Goal: Task Accomplishment & Management: Manage account settings

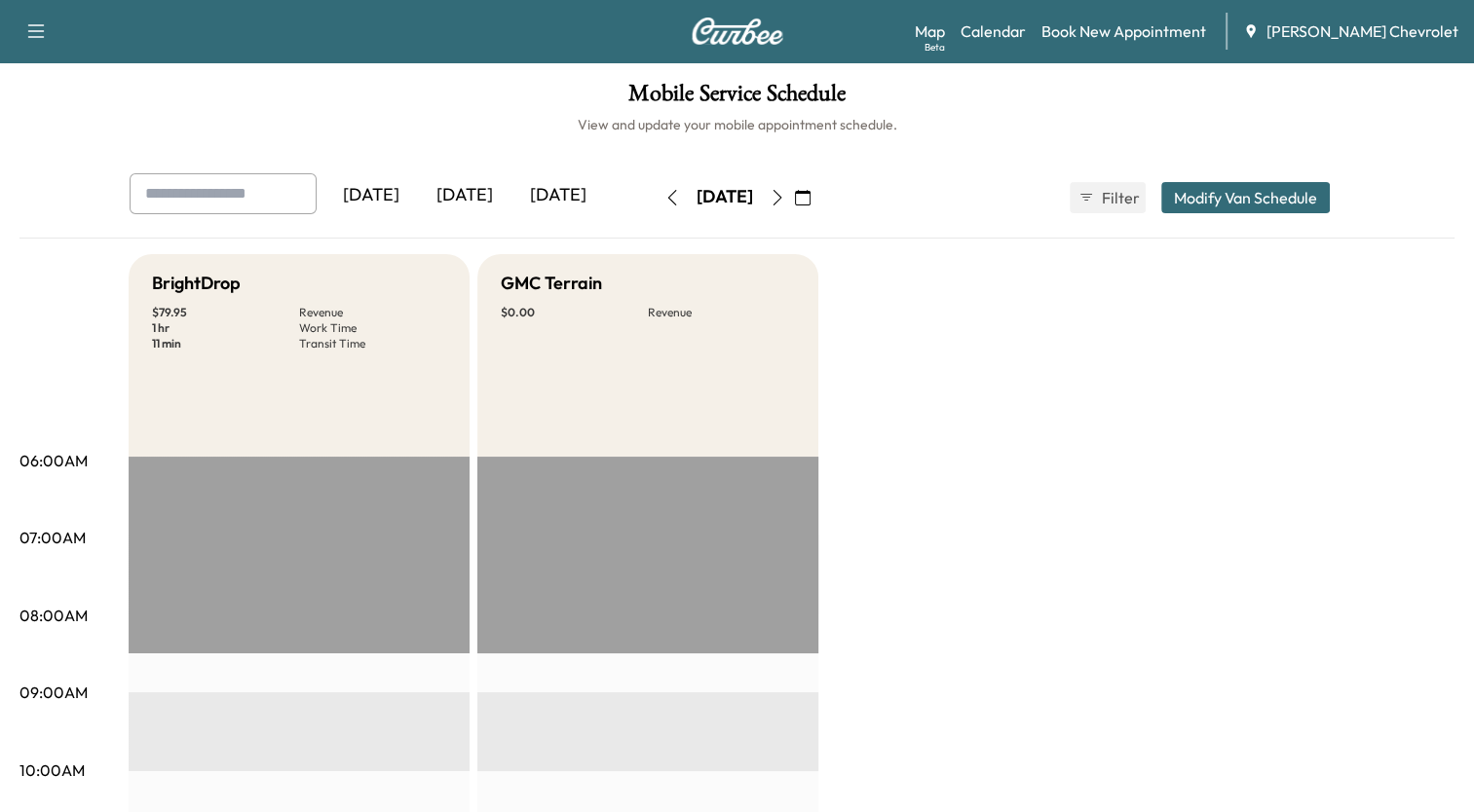
click at [810, 192] on icon "button" at bounding box center [803, 197] width 16 height 16
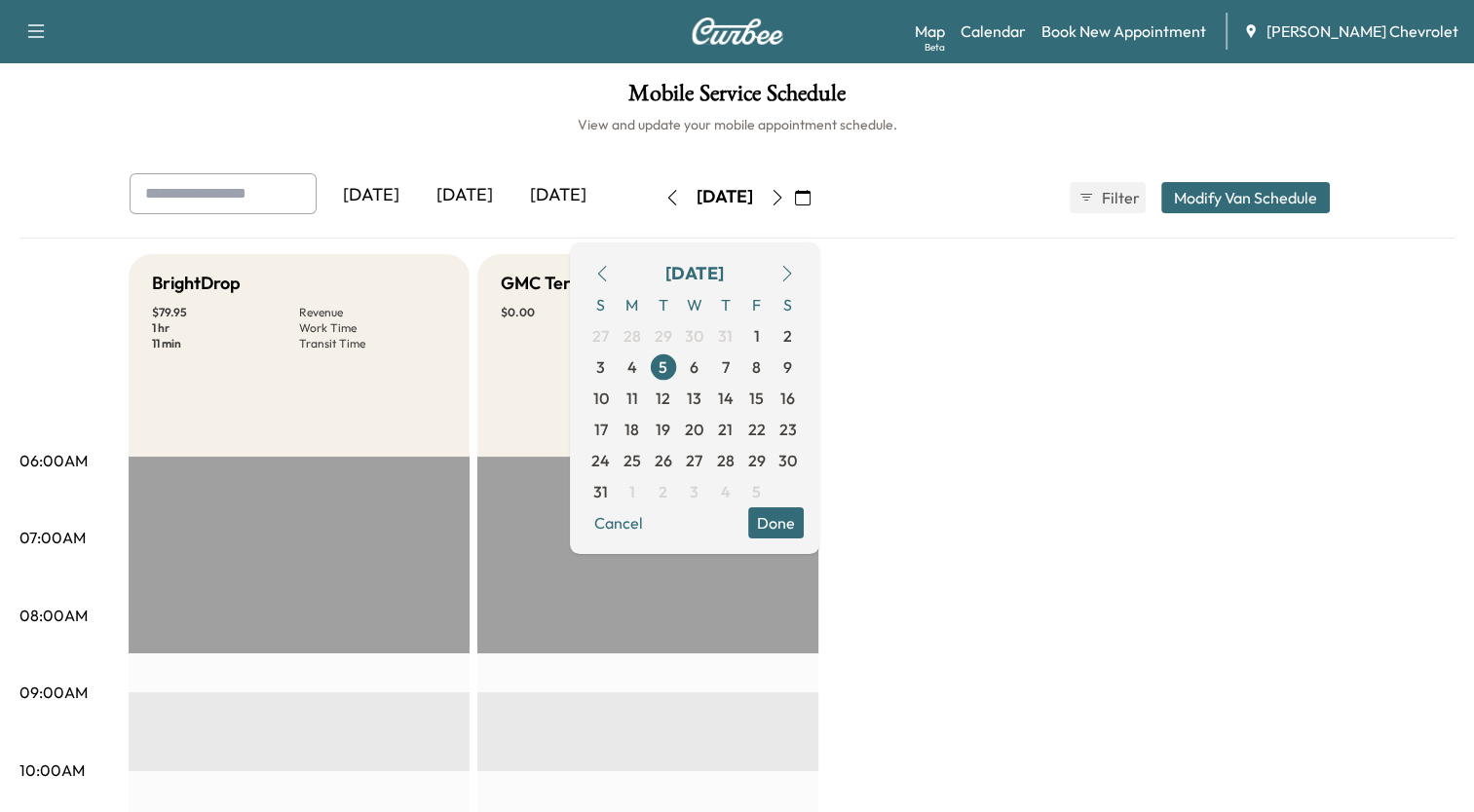
click at [796, 275] on icon "button" at bounding box center [788, 274] width 16 height 16
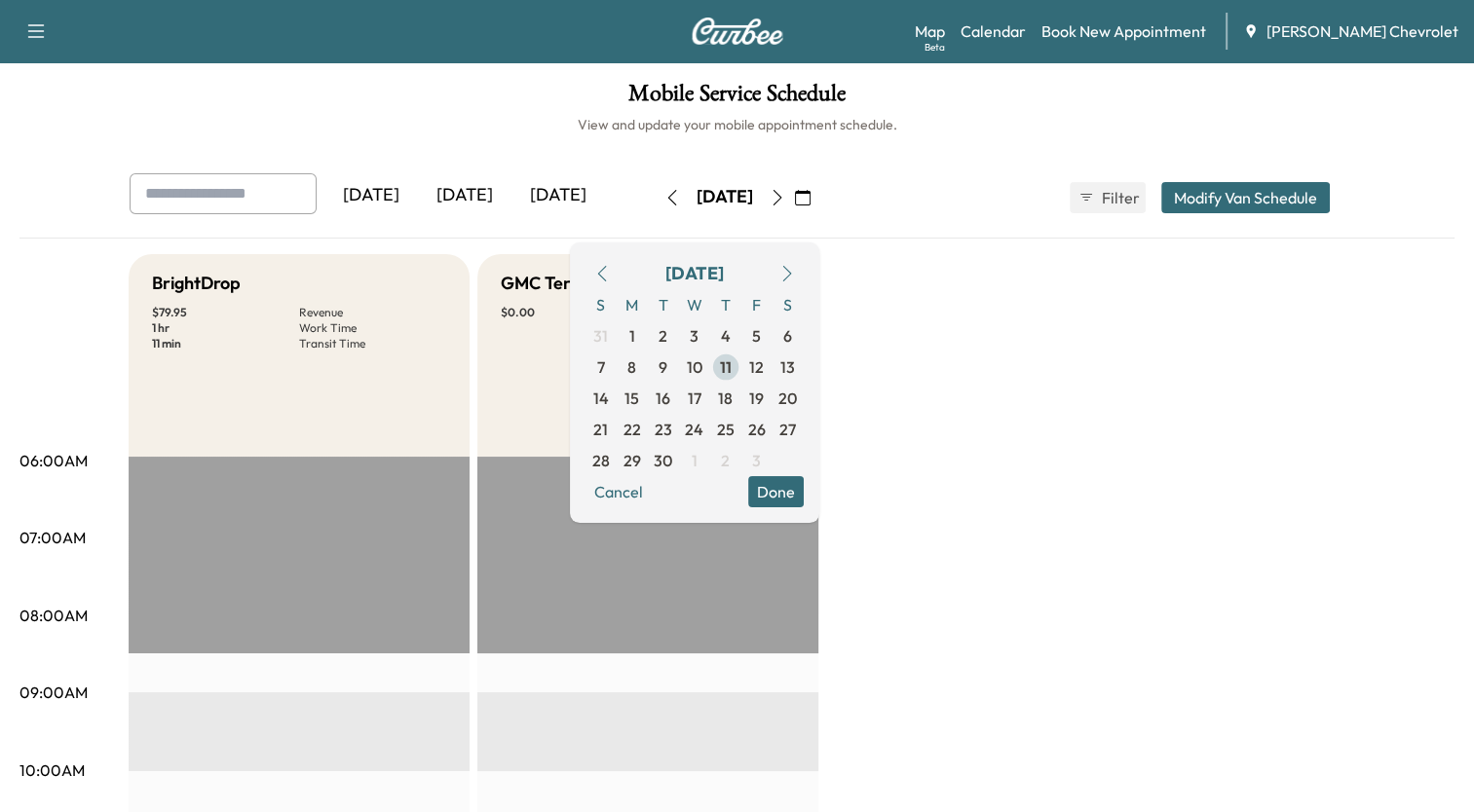
click at [732, 372] on span "11" at bounding box center [726, 367] width 12 height 23
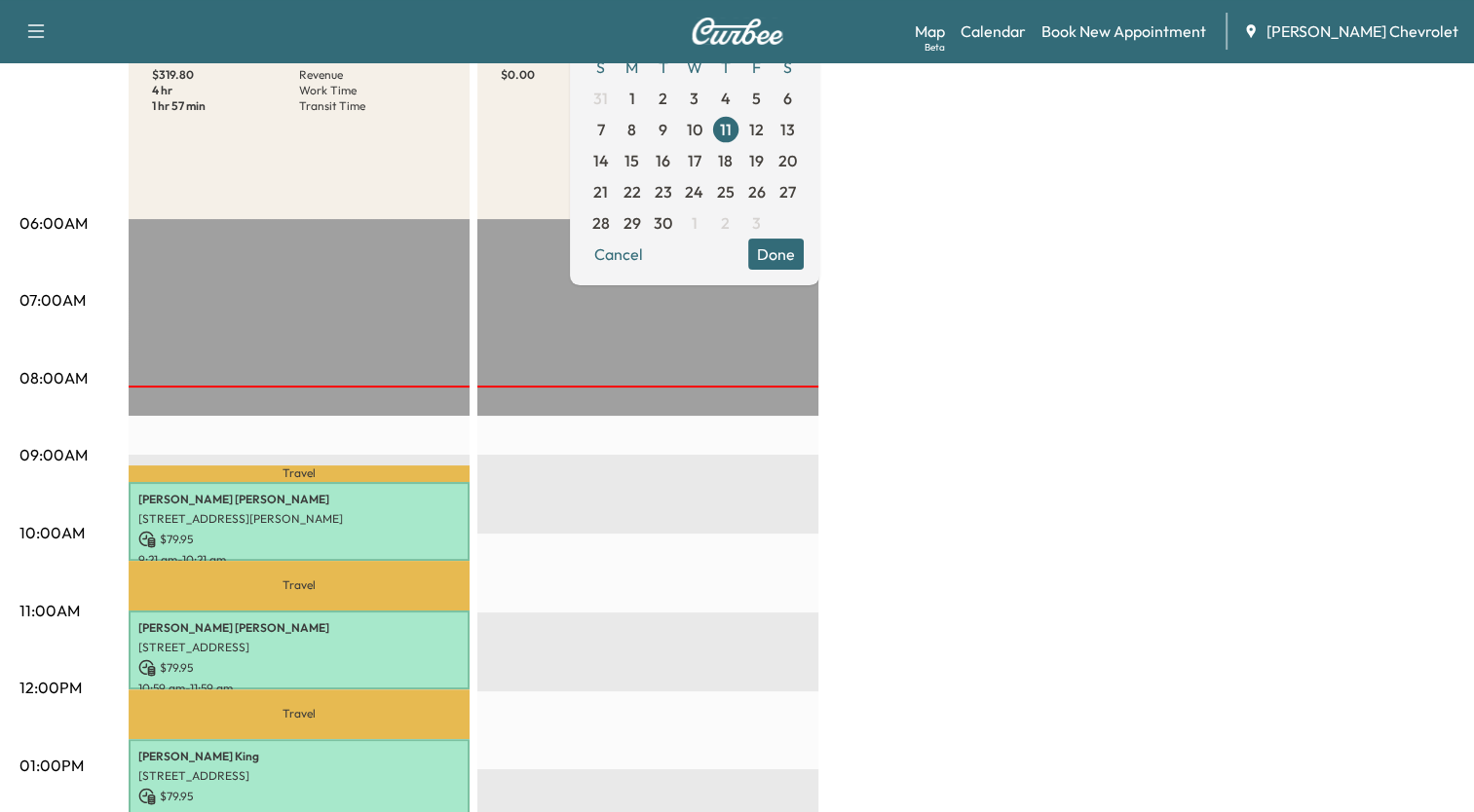
scroll to position [194, 0]
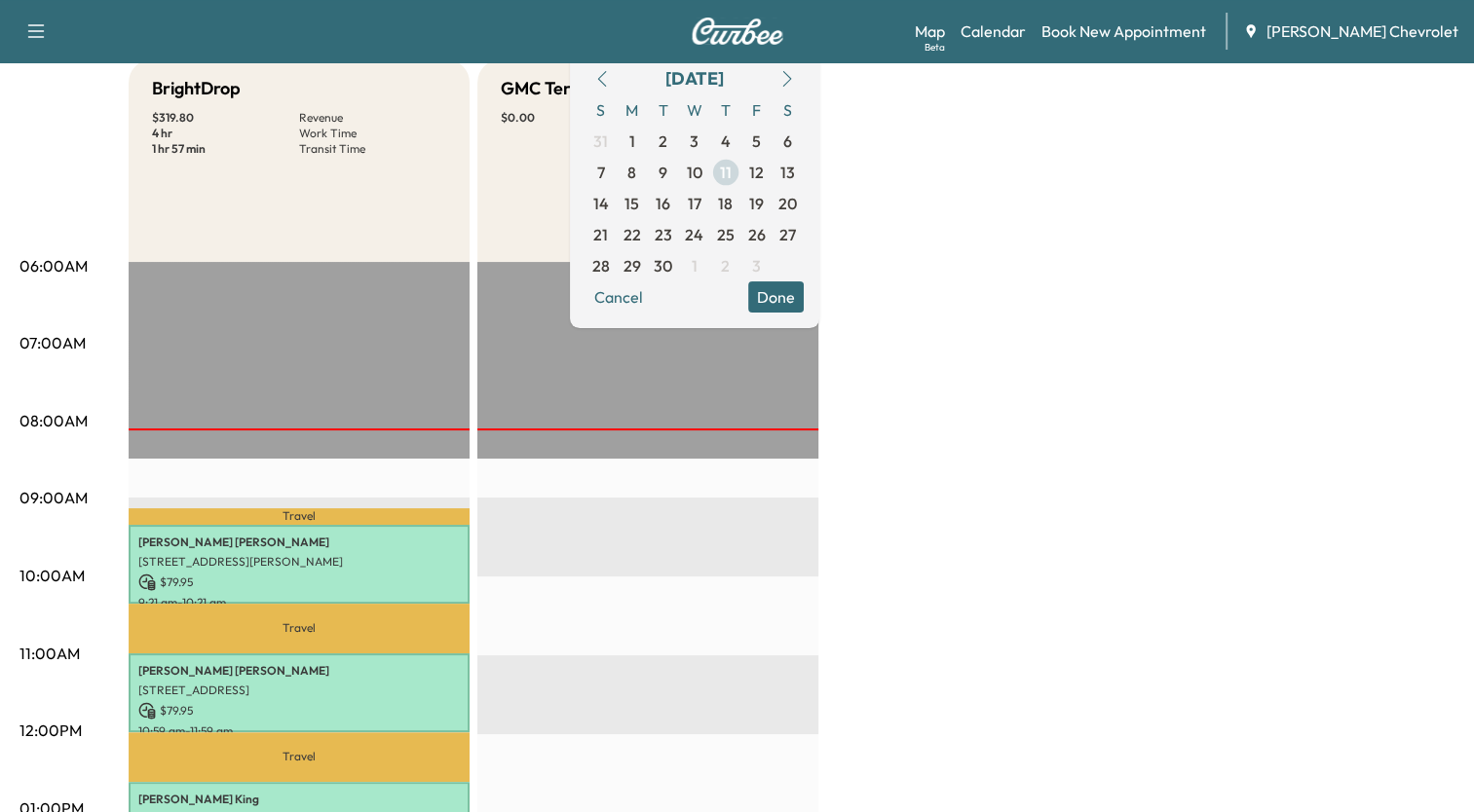
click at [742, 167] on span "11" at bounding box center [726, 173] width 31 height 31
click at [1029, 275] on div "BrightDrop $ 319.80 Revenue 4 hr Work Time 1 hr 57 min Transit Time Travel [PER…" at bounding box center [792, 790] width 1326 height 1461
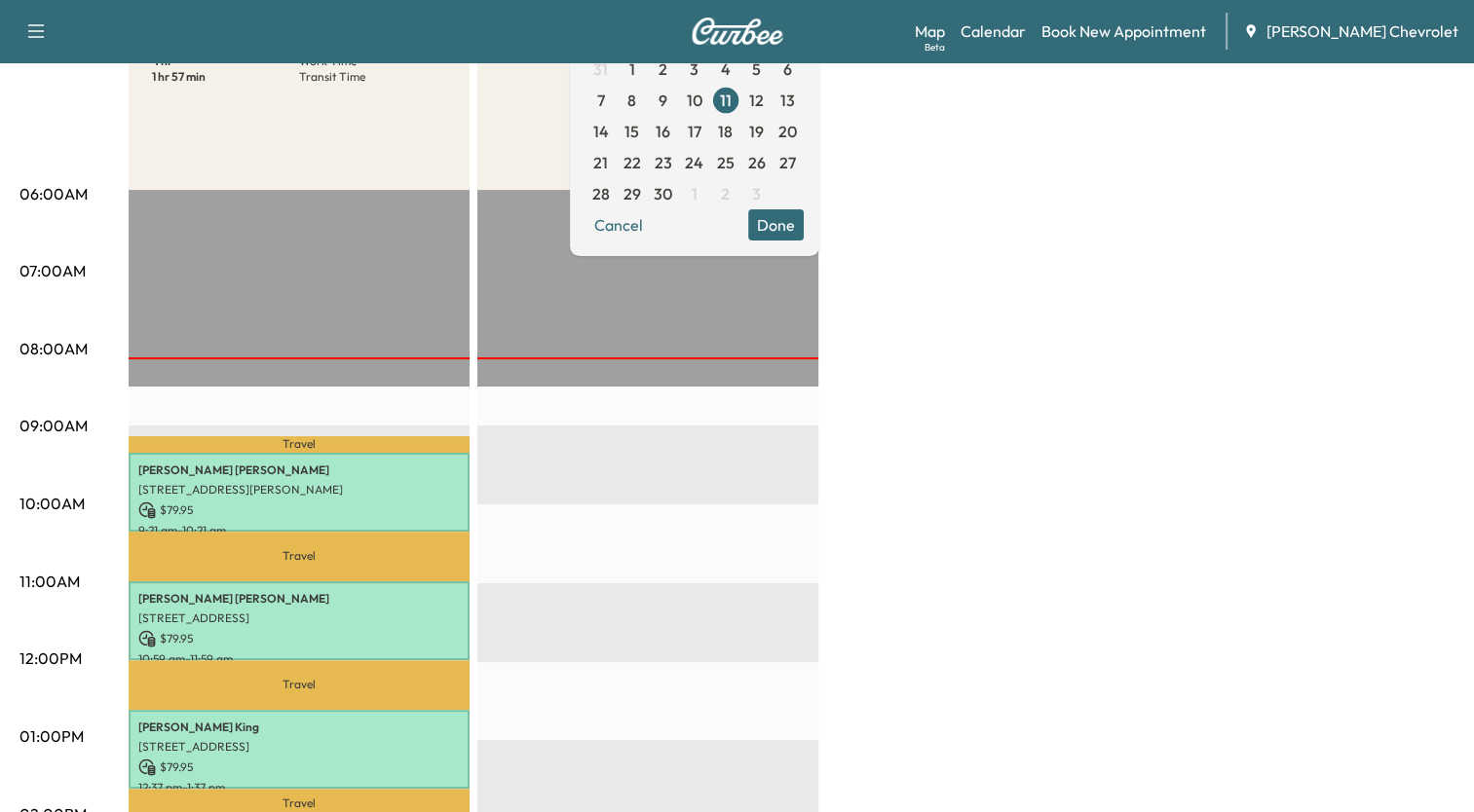
scroll to position [227, 0]
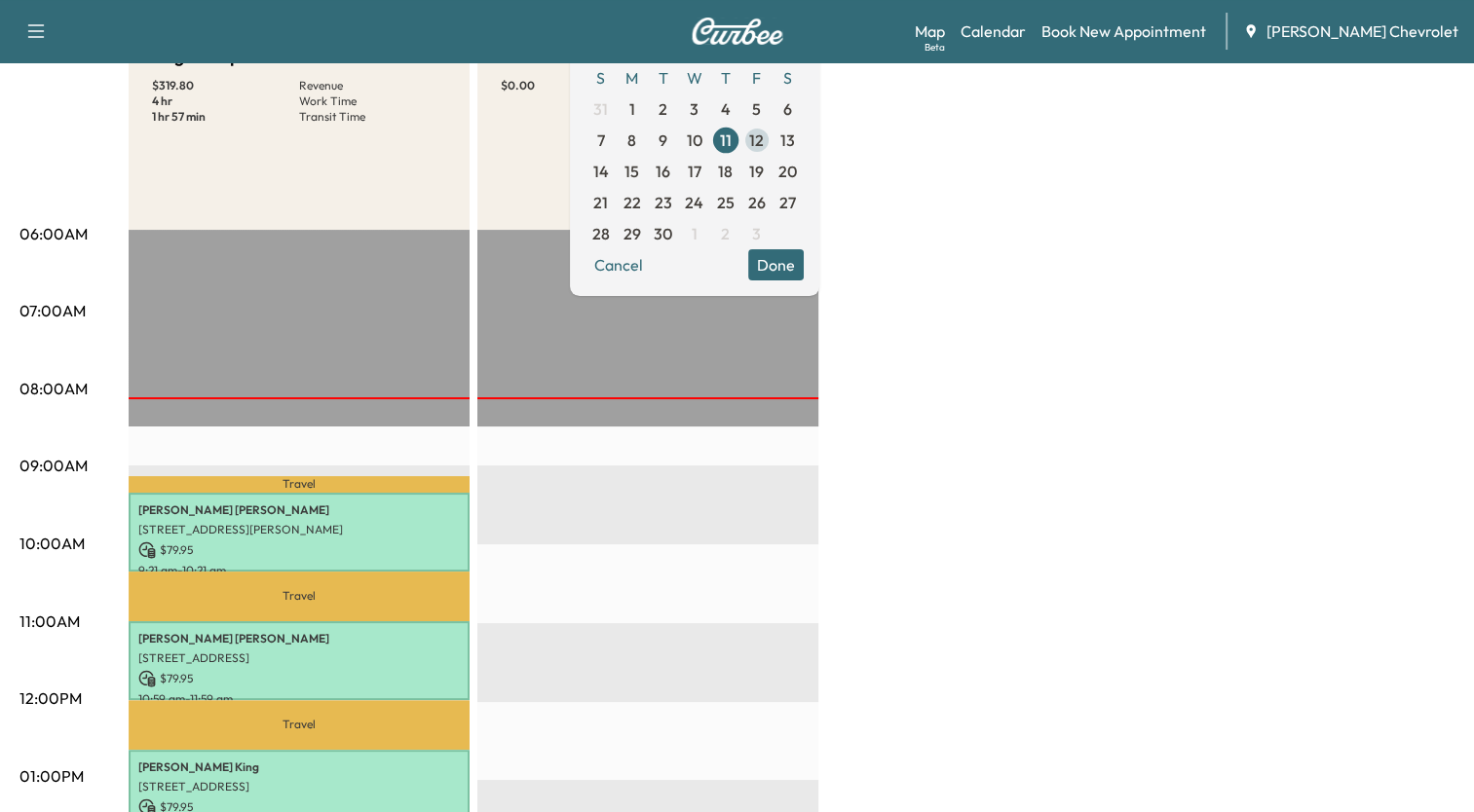
click at [764, 150] on span "12" at bounding box center [757, 141] width 15 height 23
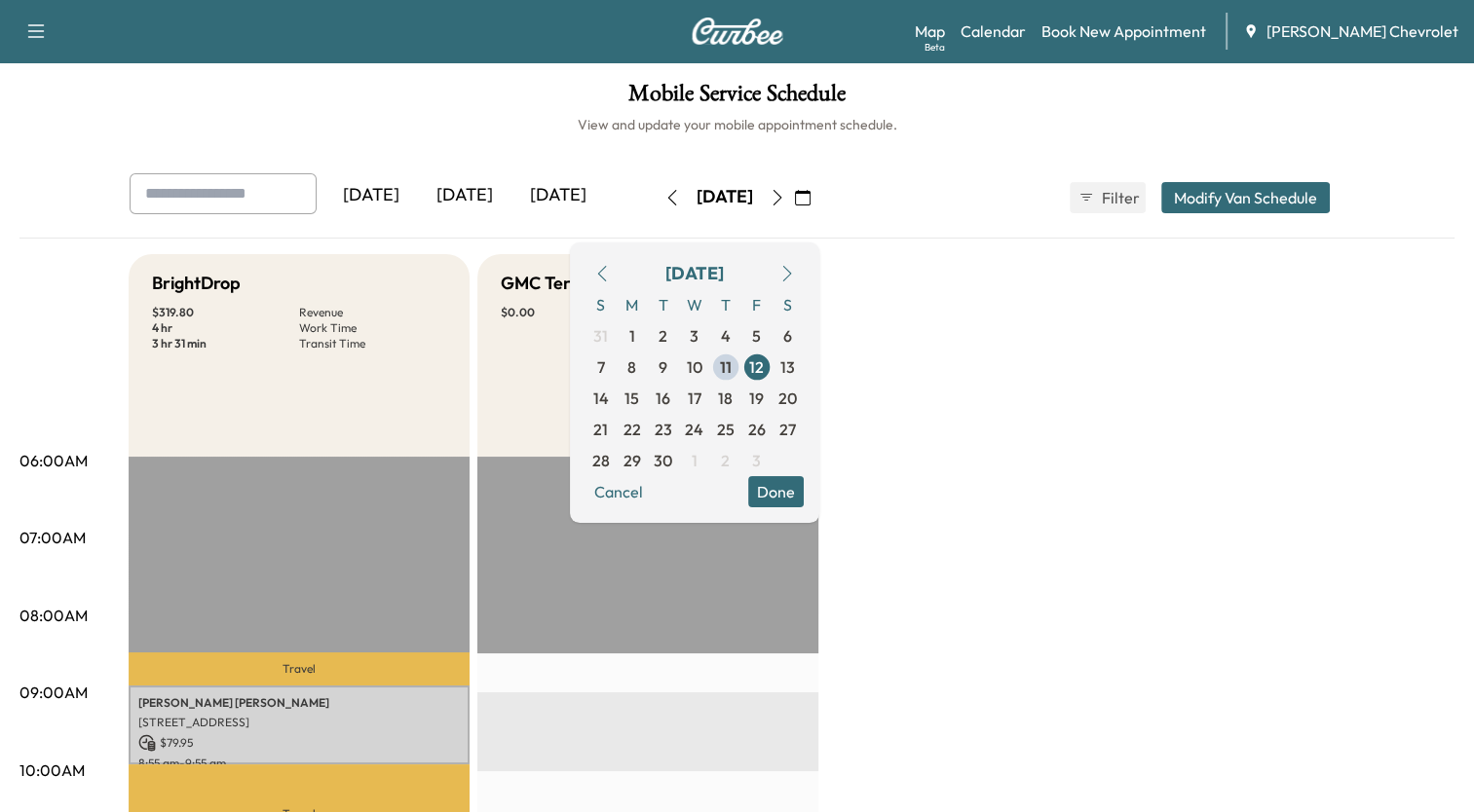
click at [803, 493] on button "Done" at bounding box center [776, 492] width 56 height 31
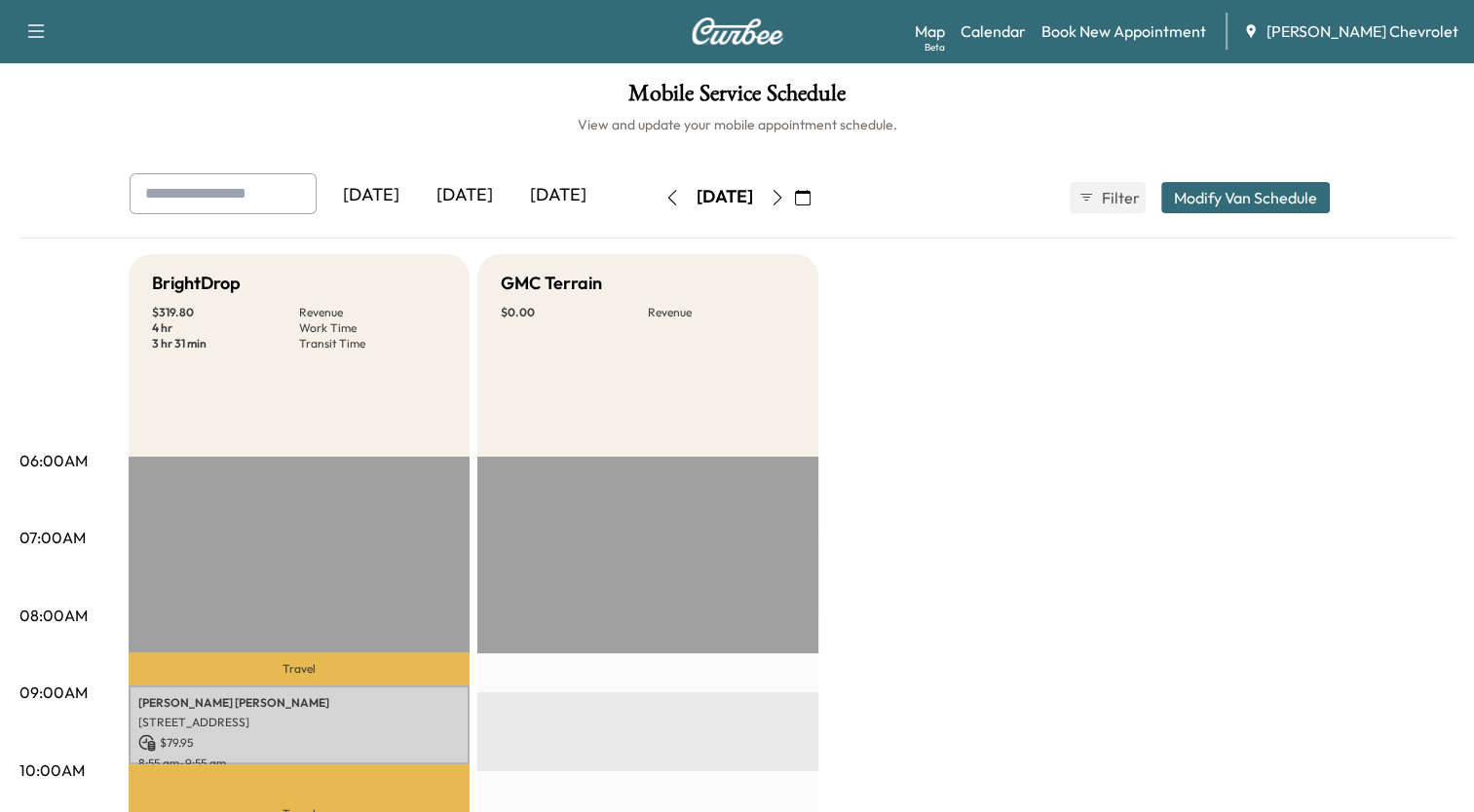
click at [786, 199] on icon "button" at bounding box center [778, 197] width 16 height 16
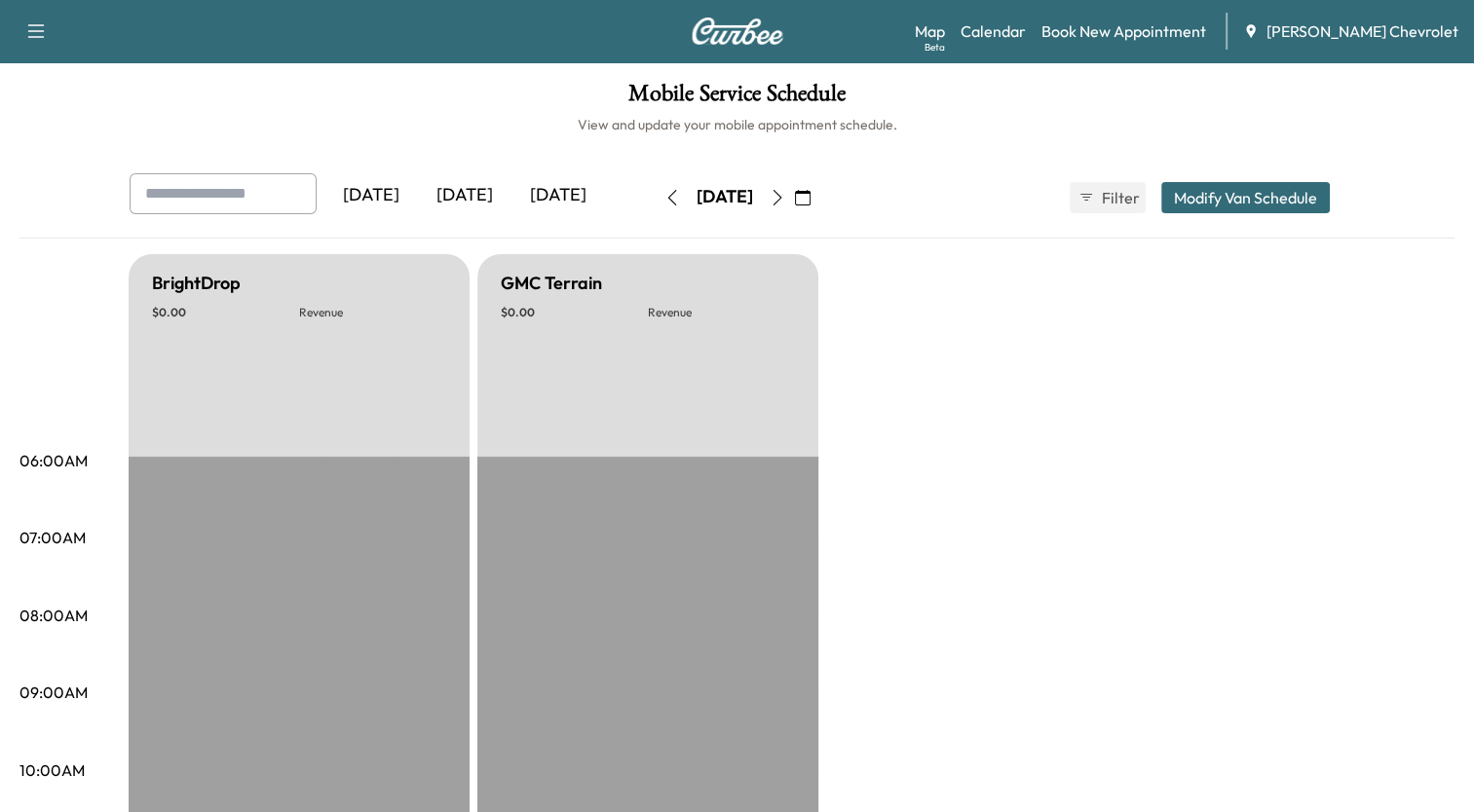
click at [795, 199] on button "button" at bounding box center [778, 197] width 33 height 31
click at [786, 199] on icon "button" at bounding box center [778, 197] width 16 height 16
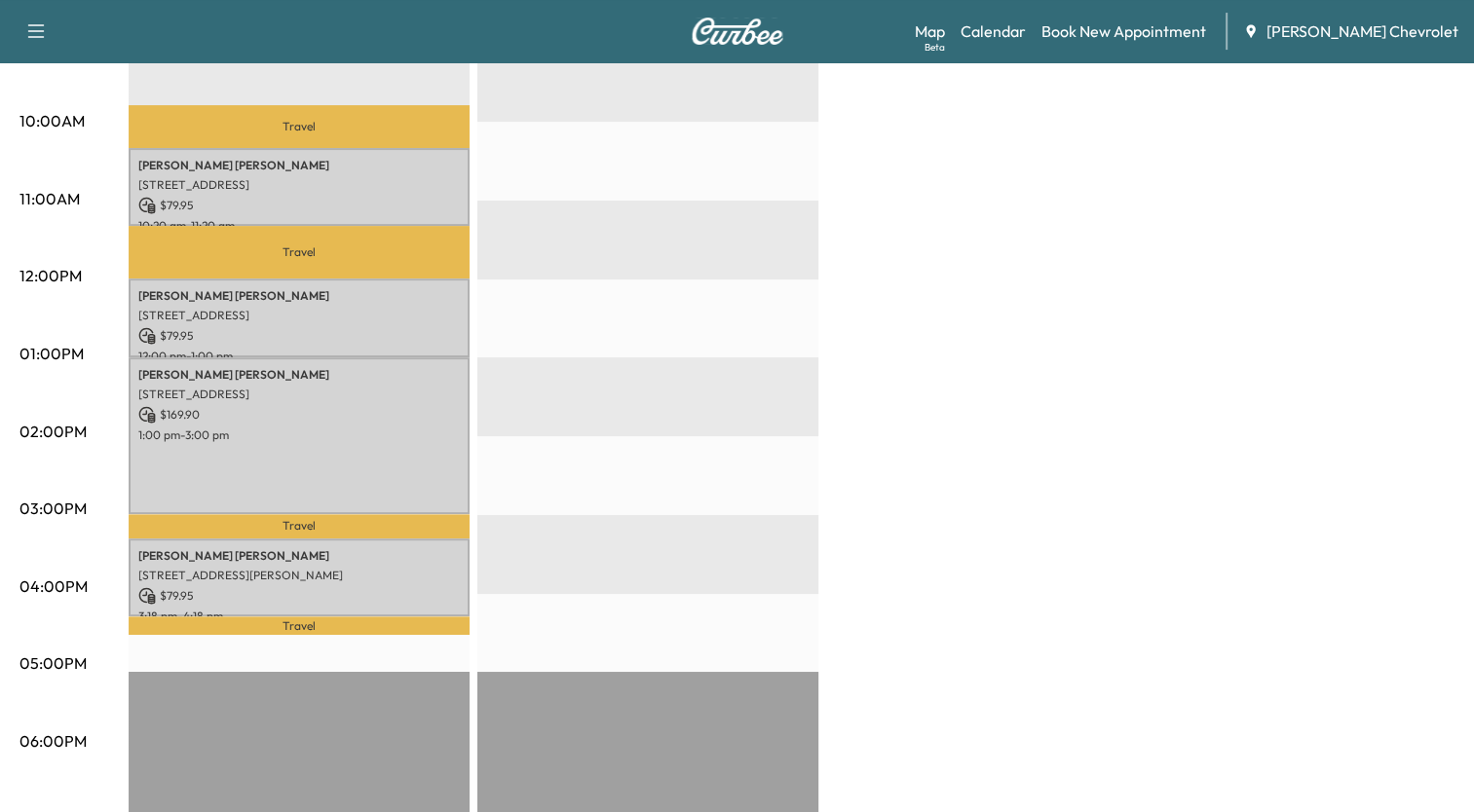
scroll to position [662, 0]
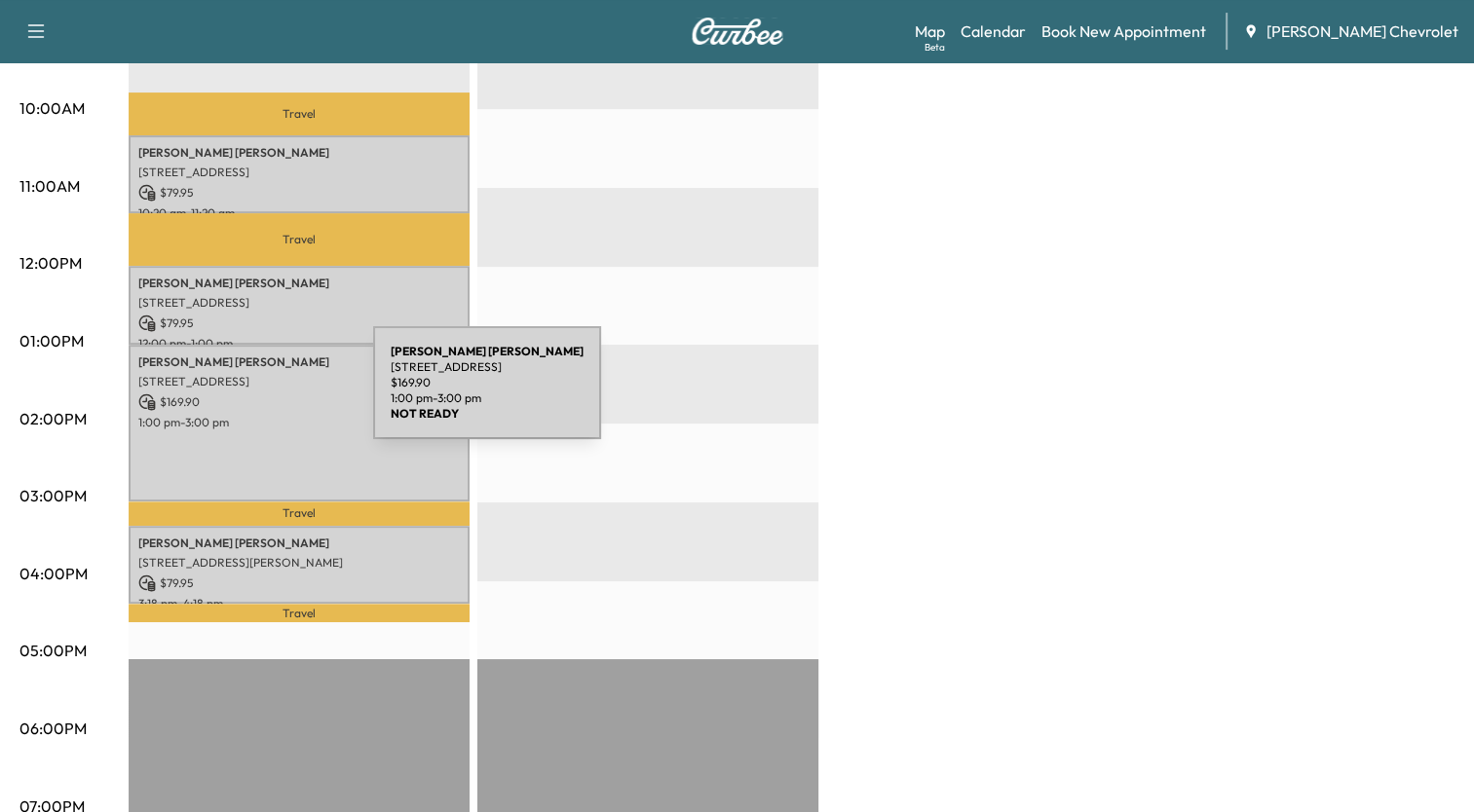
click at [227, 395] on p "$ 169.90" at bounding box center [299, 403] width 322 height 18
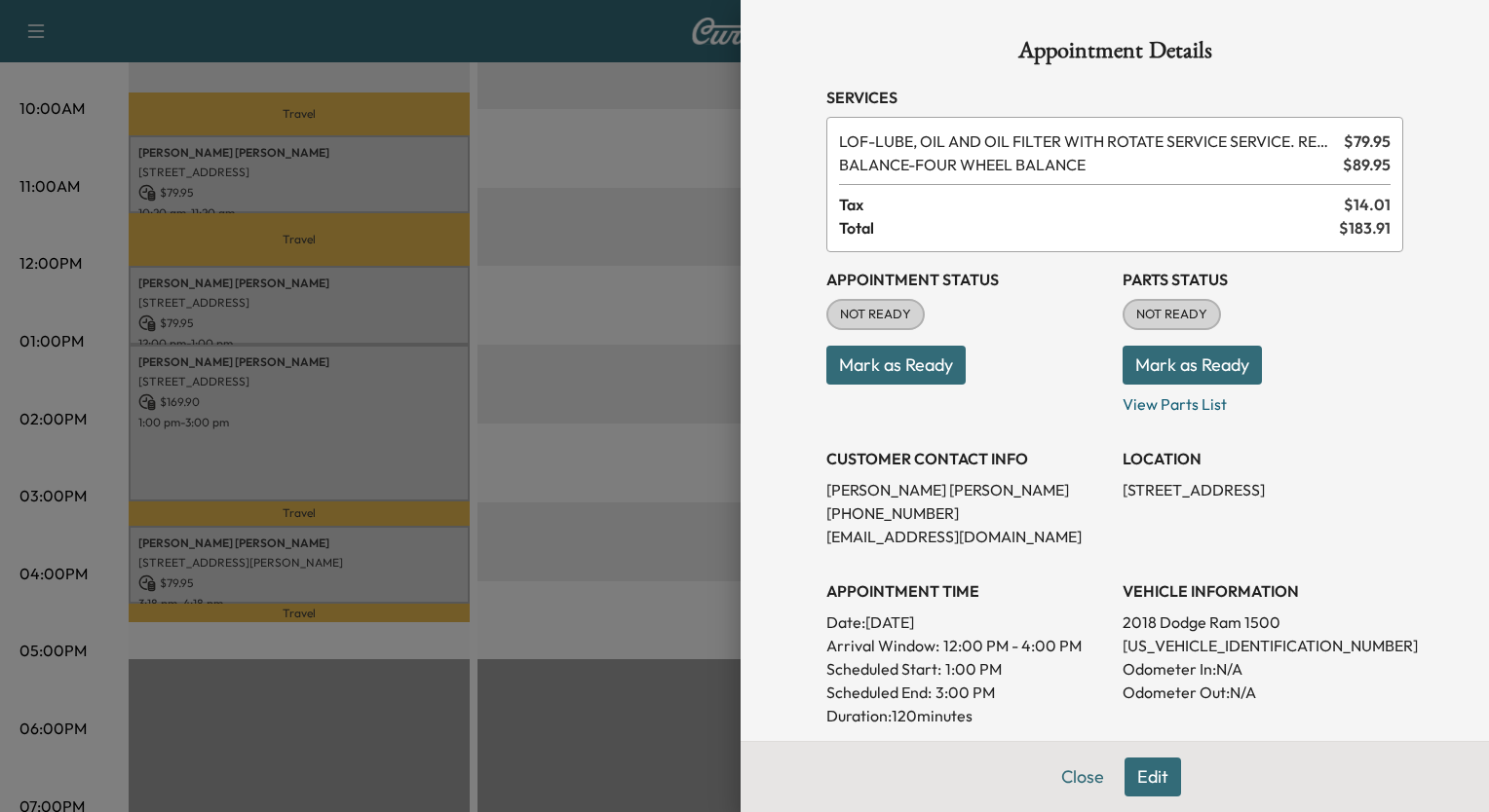
click at [598, 94] on div at bounding box center [744, 406] width 1489 height 812
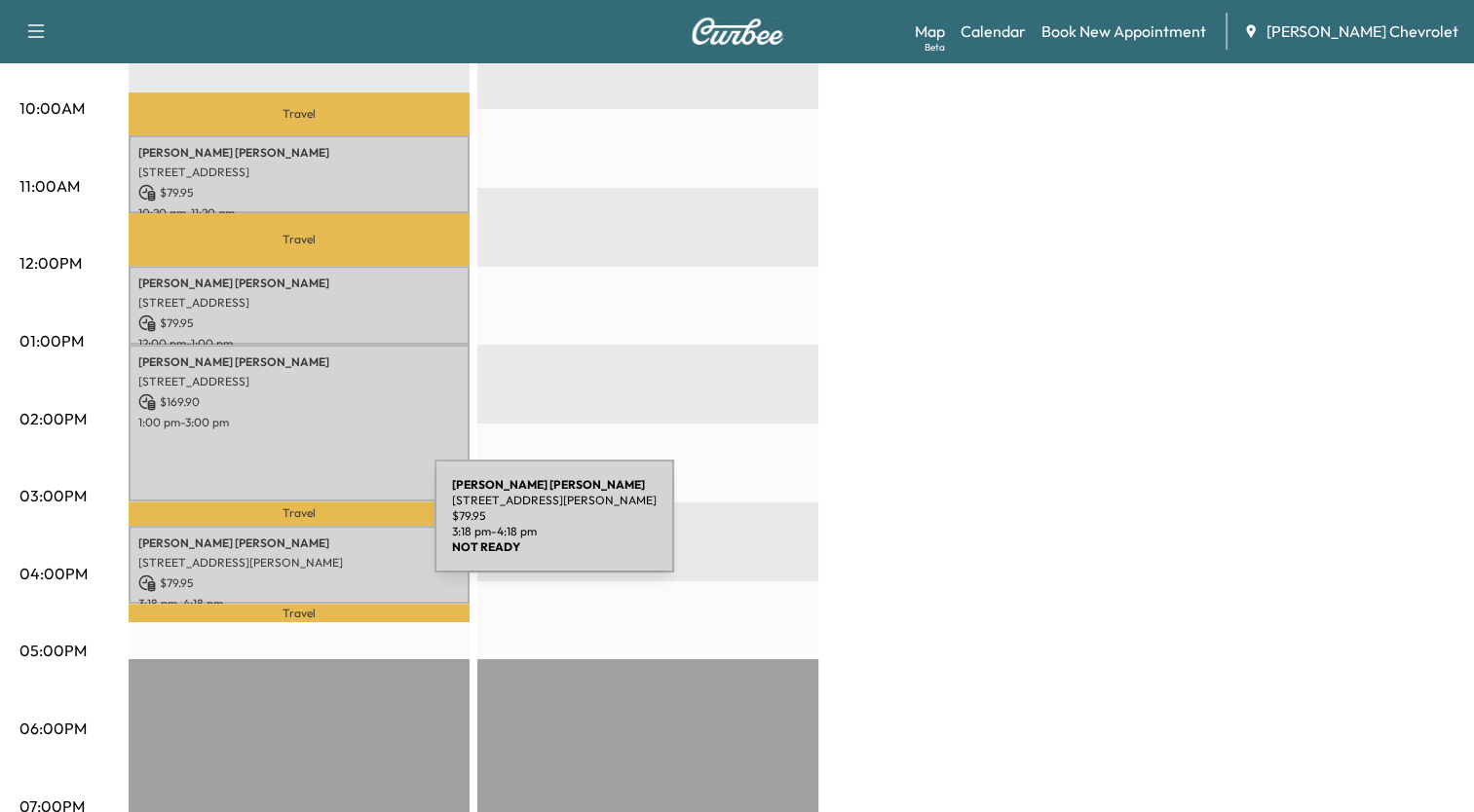
click at [288, 535] on p "[PERSON_NAME]" at bounding box center [299, 543] width 322 height 16
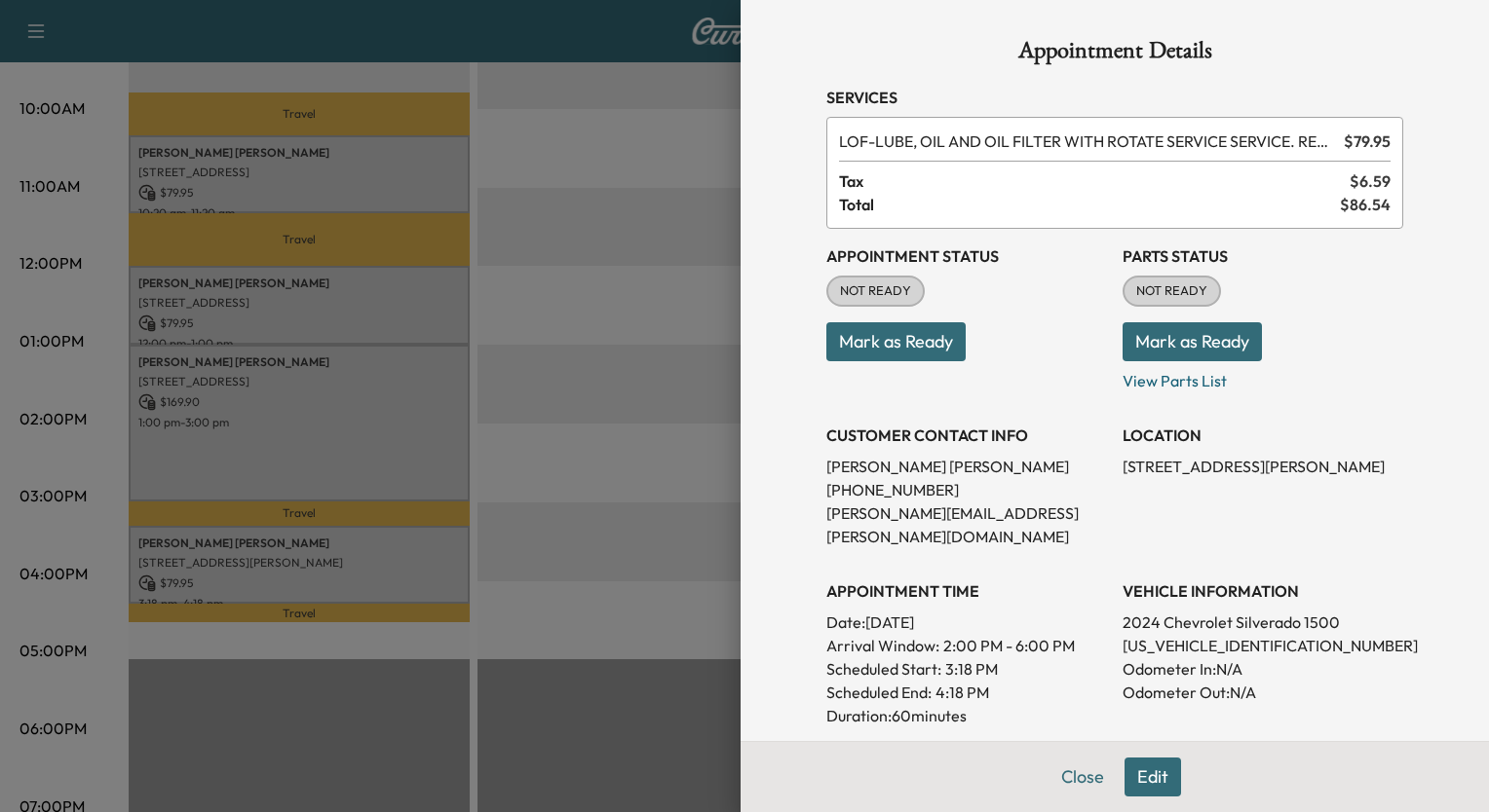
click at [604, 108] on div at bounding box center [744, 406] width 1489 height 812
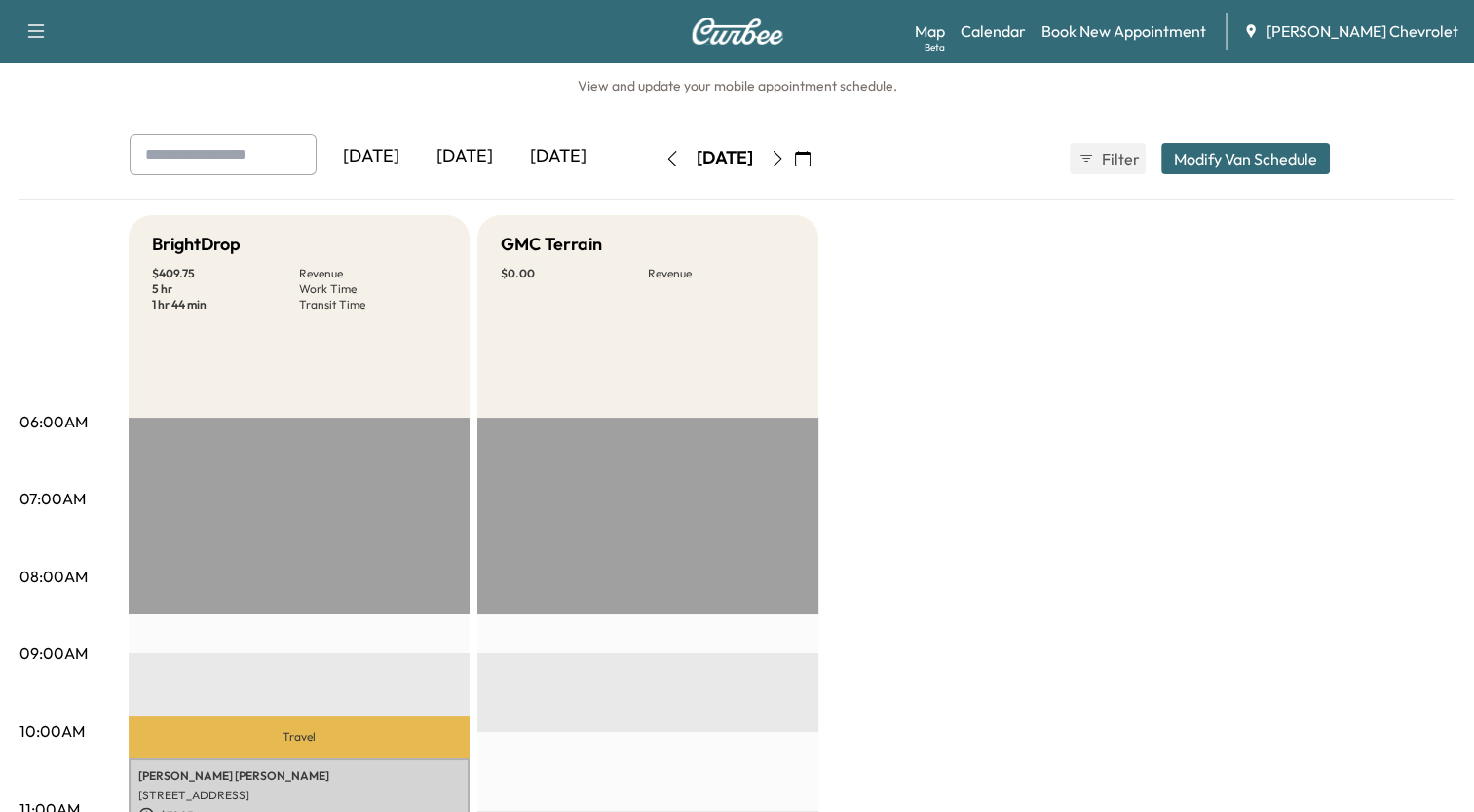
scroll to position [0, 0]
